Goal: Find specific page/section: Find specific page/section

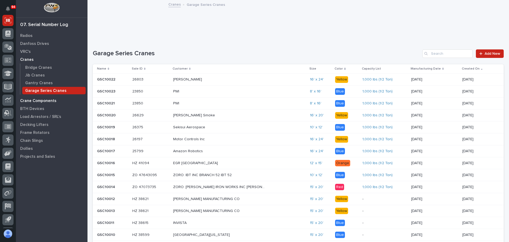
click at [38, 99] on p "Crane Components" at bounding box center [38, 100] width 36 height 5
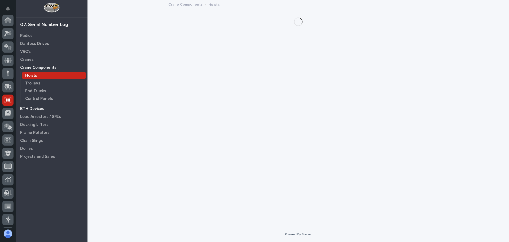
scroll to position [80, 0]
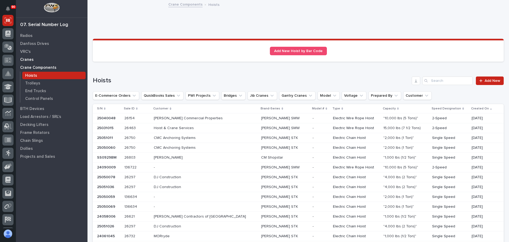
click at [28, 57] on p "Cranes" at bounding box center [27, 59] width 14 height 5
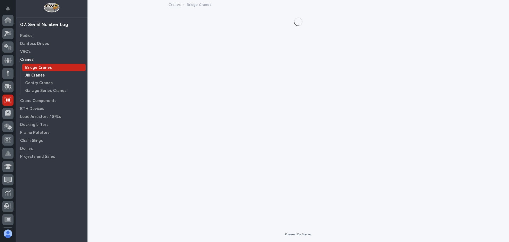
scroll to position [80, 0]
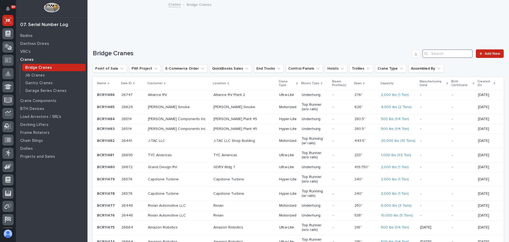
click at [433, 54] on input "Search" at bounding box center [447, 53] width 50 height 8
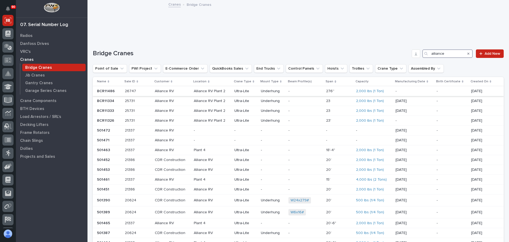
type input "alliance"
click at [180, 90] on p "Alliance RV" at bounding box center [172, 91] width 35 height 5
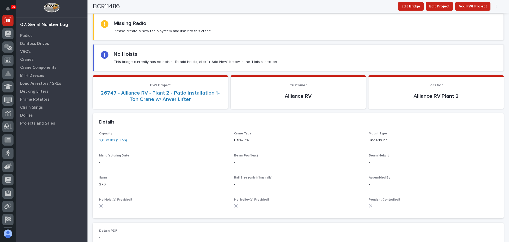
scroll to position [10, 0]
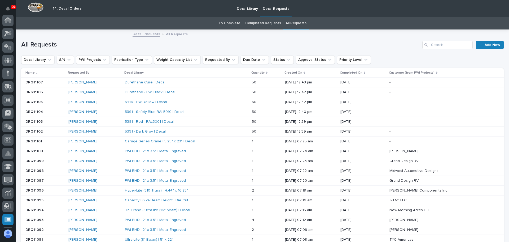
scroll to position [92, 0]
